Goal: Task Accomplishment & Management: Use online tool/utility

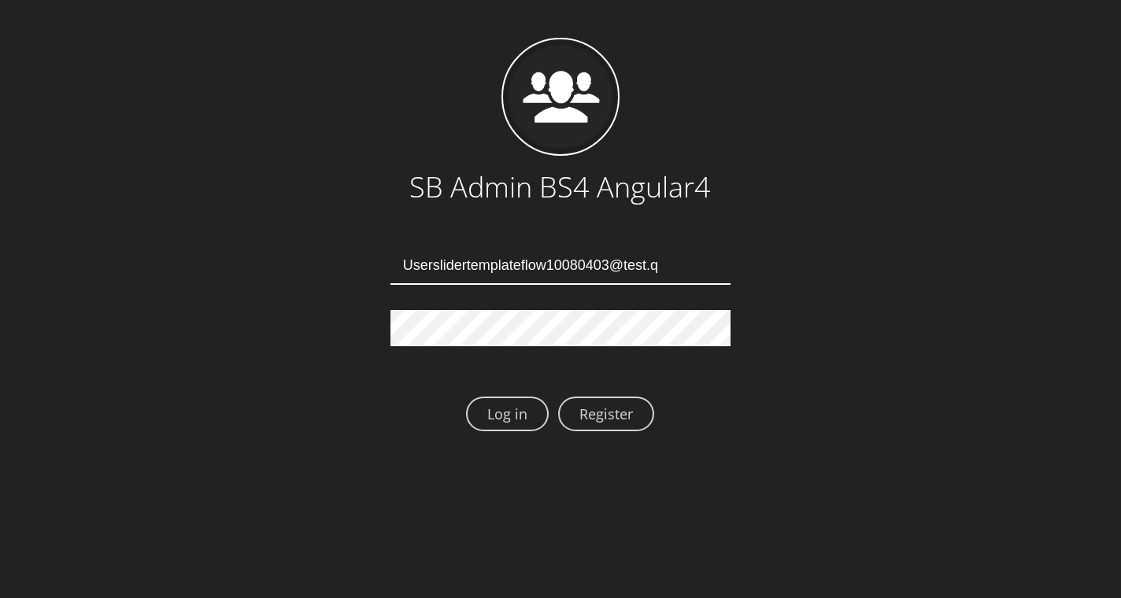
type input "[EMAIL_ADDRESS][DOMAIN_NAME]"
type input "Userslidertemplateflow10080407@test.qa"
